Goal: Transaction & Acquisition: Purchase product/service

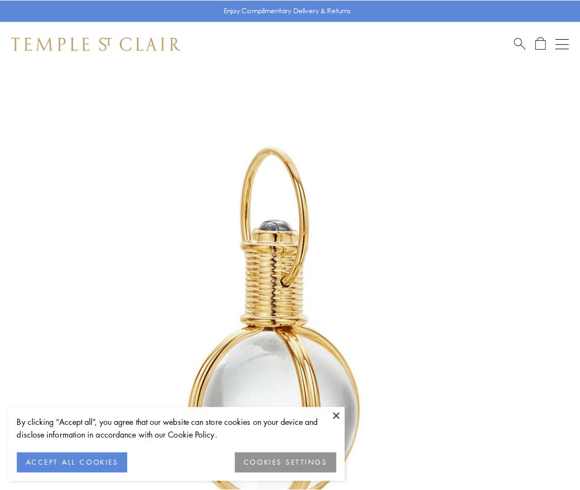
scroll to position [288, 0]
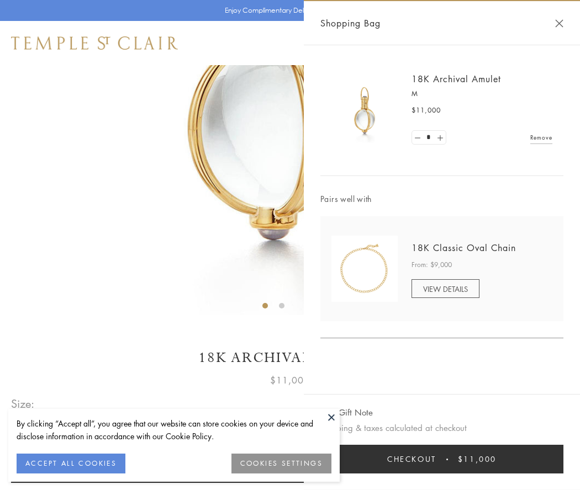
click at [442, 459] on button "Checkout $11,000" at bounding box center [441, 459] width 243 height 29
